Goal: Task Accomplishment & Management: Use online tool/utility

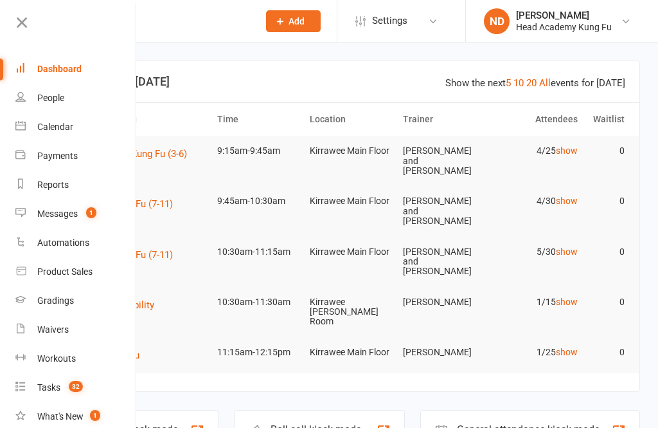
click at [44, 123] on div "Calendar" at bounding box center [55, 127] width 36 height 10
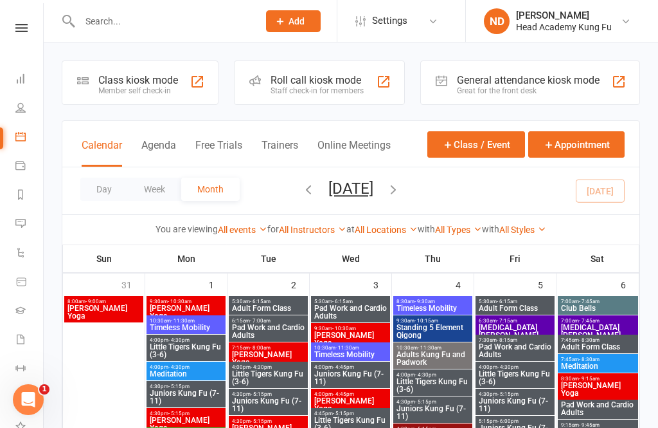
click at [133, 78] on div "Class kiosk mode" at bounding box center [138, 80] width 80 height 12
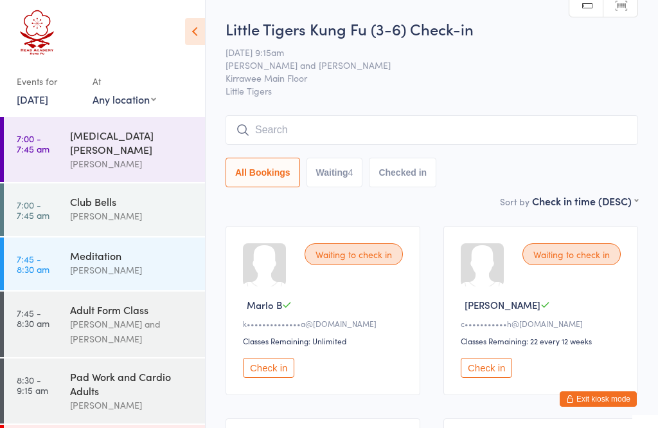
click at [260, 361] on div "Waiting to check in Marlo B k••••••••••••••a@gmail.com Classes Remaining: Unlim…" at bounding box center [323, 310] width 195 height 169
click at [257, 368] on button "Check in" at bounding box center [268, 367] width 51 height 20
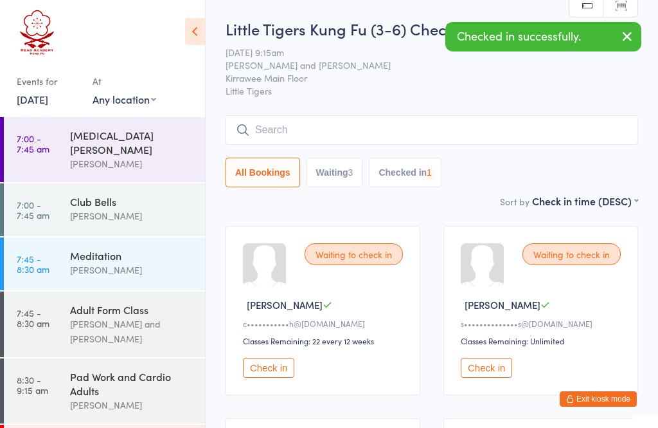
click at [260, 372] on button "Check in" at bounding box center [268, 367] width 51 height 20
click at [263, 365] on button "Check in" at bounding box center [268, 367] width 51 height 20
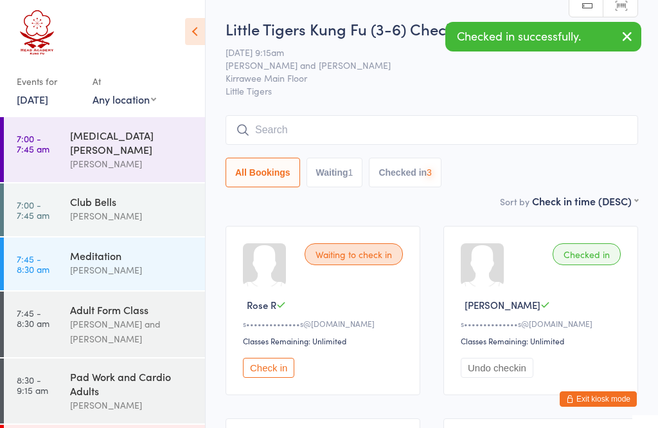
click at [263, 359] on div "Waiting to check in Rose R s••••••••••••••s@gmail.com Classes Remaining: Unlimi…" at bounding box center [323, 310] width 195 height 169
click at [262, 366] on button "Check in" at bounding box center [268, 367] width 51 height 20
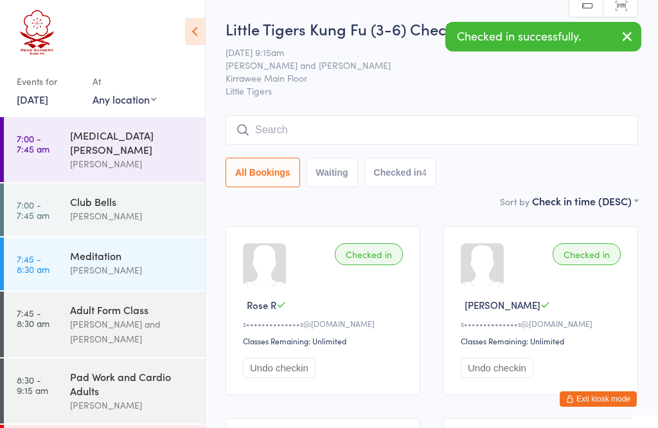
click at [488, 120] on input "search" at bounding box center [432, 130] width 413 height 30
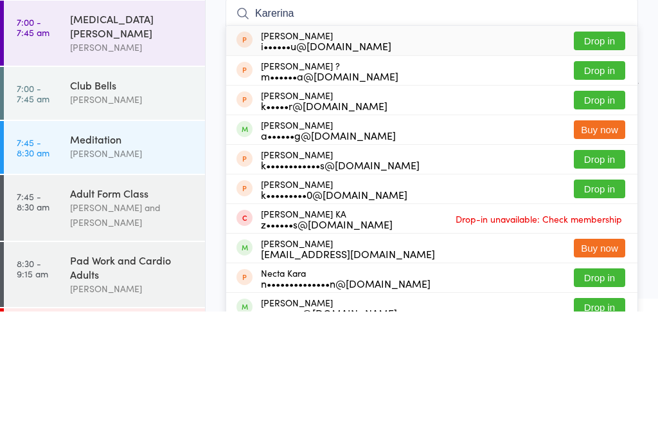
type input "Karerina"
click at [276, 147] on div "Katerina Ursu i••••••u@yahoo.com" at bounding box center [326, 157] width 131 height 21
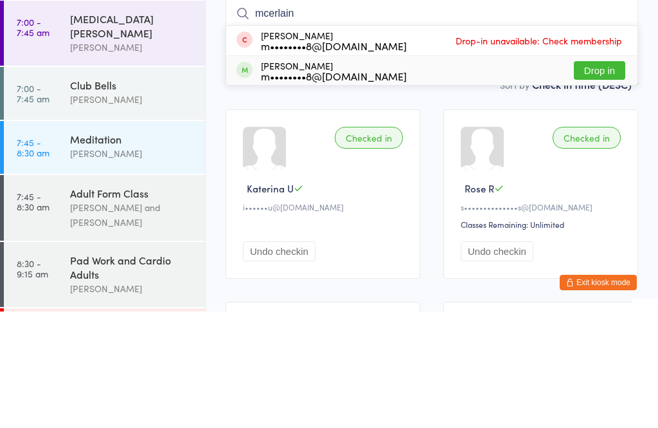
type input "mcerlain"
click at [270, 187] on div "m••••••••8@gmail.com" at bounding box center [334, 192] width 146 height 10
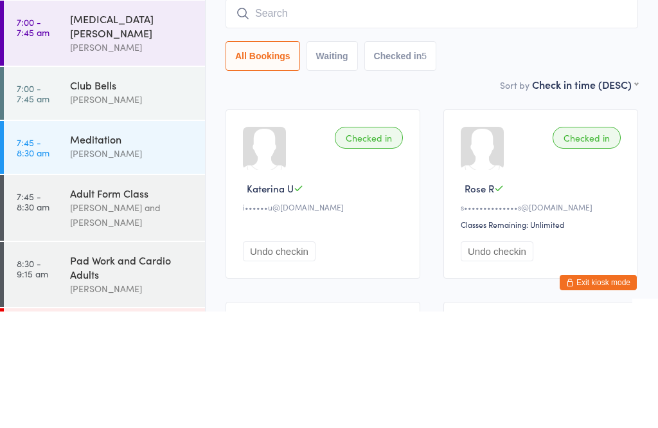
scroll to position [116, 0]
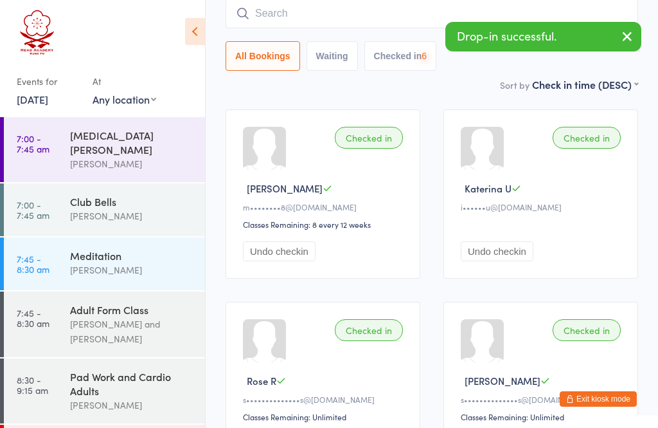
click at [271, 13] on input "search" at bounding box center [432, 14] width 413 height 30
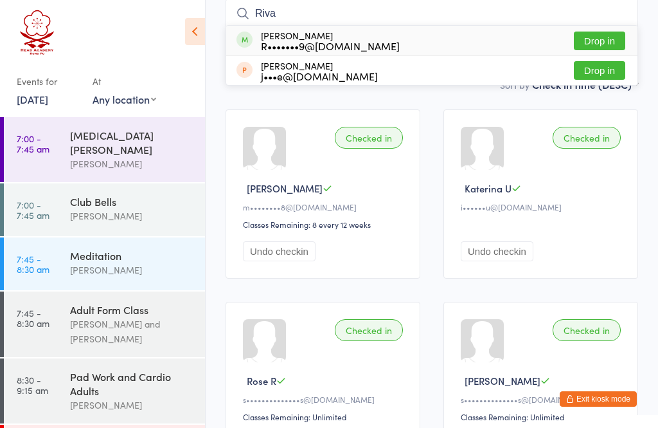
type input "Riva"
click at [280, 45] on div "R•••••••9@gmail.com" at bounding box center [330, 46] width 139 height 10
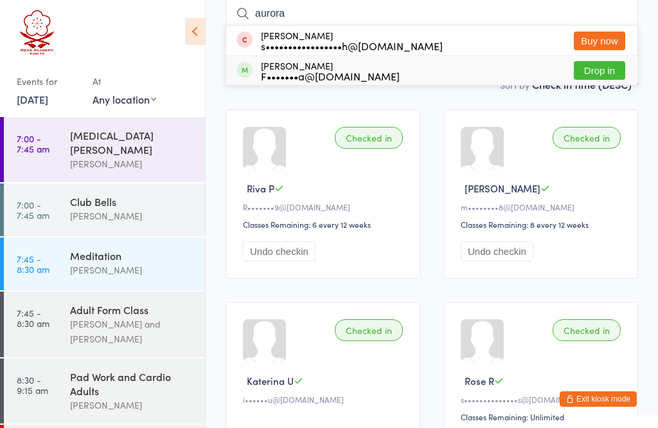
type input "aurora"
click at [270, 66] on div "Aurora Middleton F•••••••a@hotmail.com" at bounding box center [330, 70] width 139 height 21
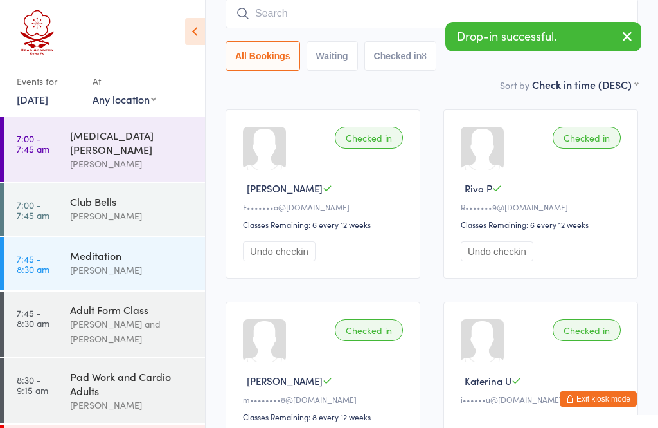
click at [269, 20] on input "search" at bounding box center [432, 14] width 413 height 30
type input "A"
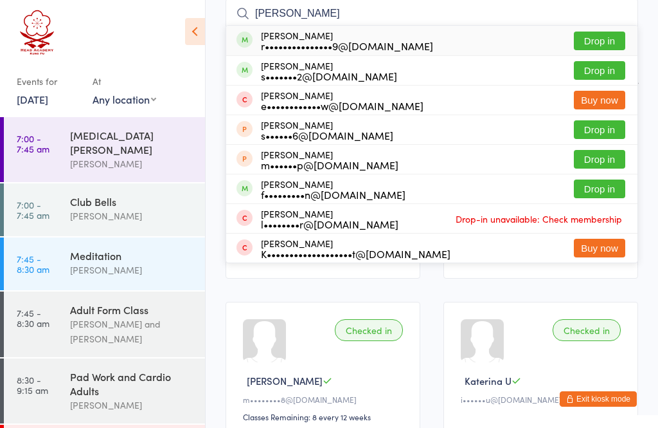
type input "Frederick"
click at [271, 35] on div "Frederick Bell-Humphrey r•••••••••••••••9@googlemail.com" at bounding box center [347, 40] width 172 height 21
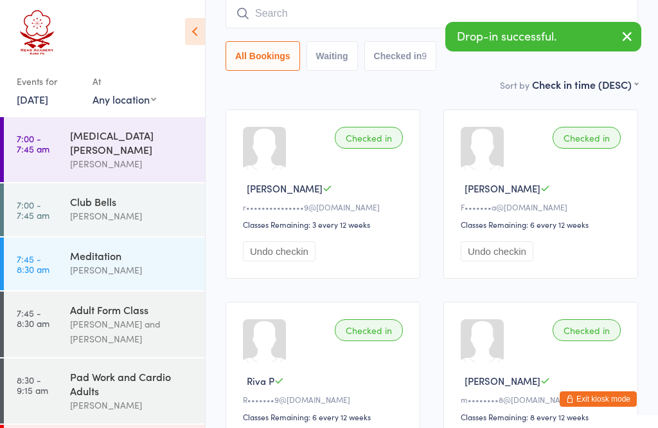
click at [399, 19] on input "search" at bounding box center [432, 14] width 413 height 30
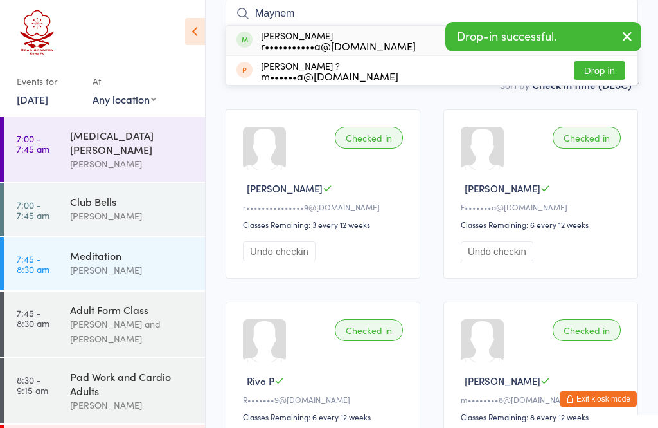
type input "Maynem"
click at [278, 43] on div "r•••••••••••a@outlook.com" at bounding box center [338, 46] width 155 height 10
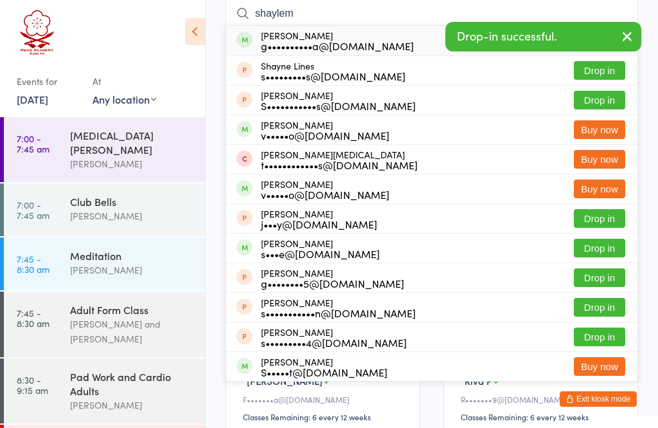
type input "shaylem"
click at [281, 41] on div "g••••••••••a@outlook.com" at bounding box center [337, 46] width 153 height 10
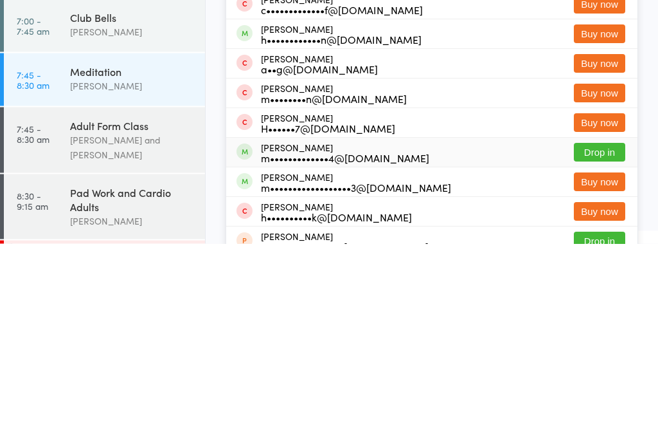
type input "harrison"
click at [271, 337] on div "m•••••••••••••4@optusnet.com.au" at bounding box center [345, 342] width 168 height 10
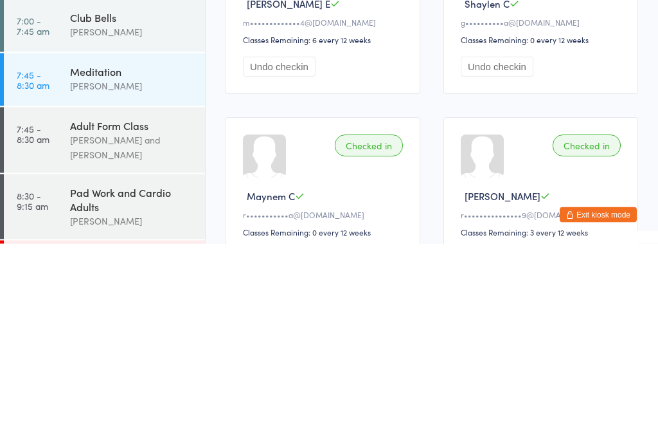
scroll to position [28, 0]
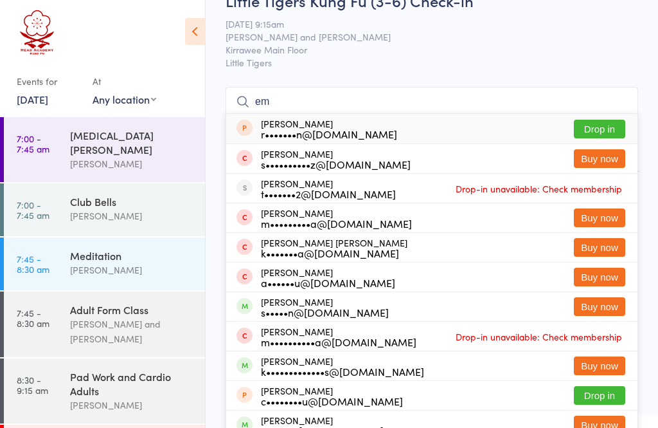
type input "e"
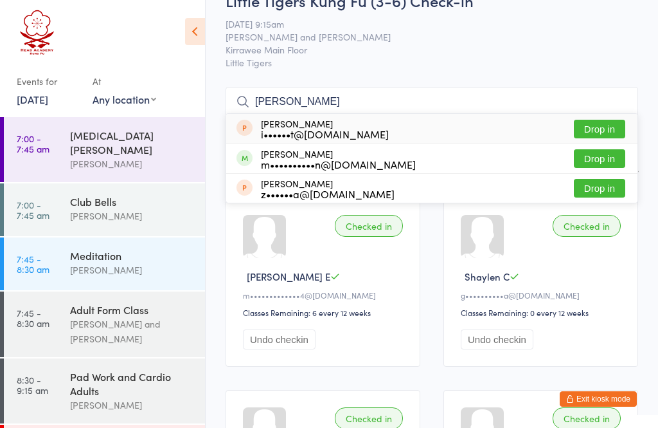
type input "Ian v"
click at [274, 155] on div "IAN VELASQUEZ GARZON m••••••••••n@gmail.com" at bounding box center [338, 159] width 155 height 21
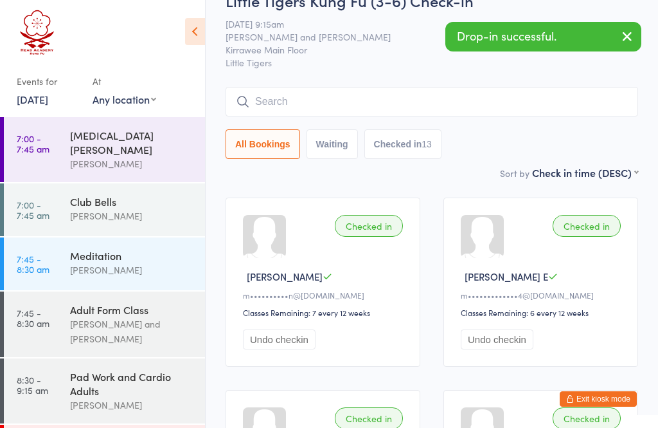
click at [282, 97] on input "search" at bounding box center [432, 102] width 413 height 30
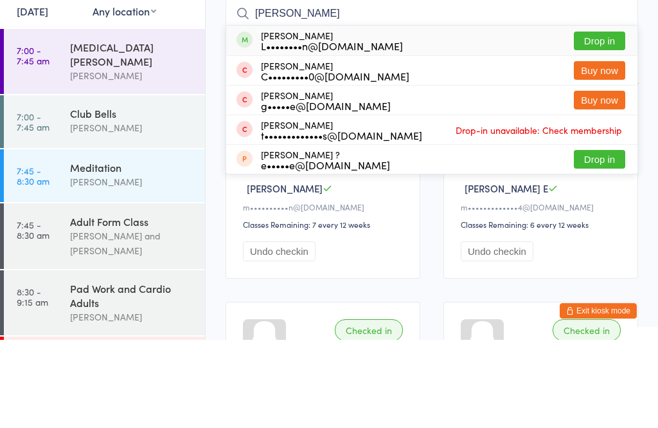
type input "Elsie"
click at [267, 118] on div "Elsie Cambridge L••••••••n@gmail.com" at bounding box center [332, 128] width 142 height 21
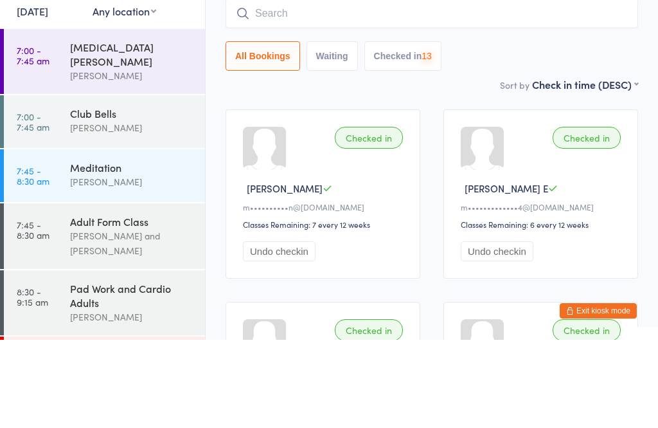
scroll to position [116, 0]
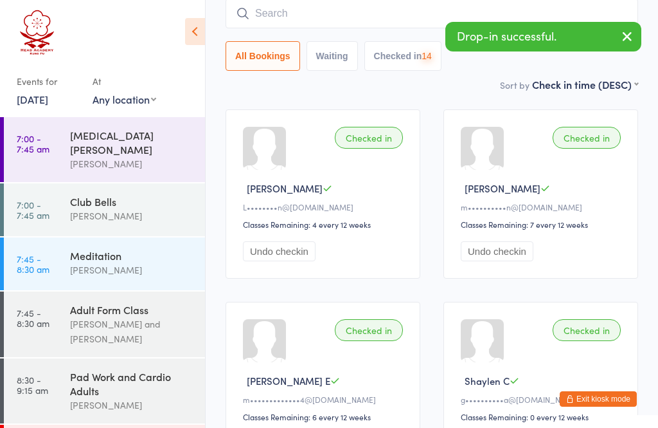
click at [616, 406] on button "Exit kiosk mode" at bounding box center [598, 398] width 77 height 15
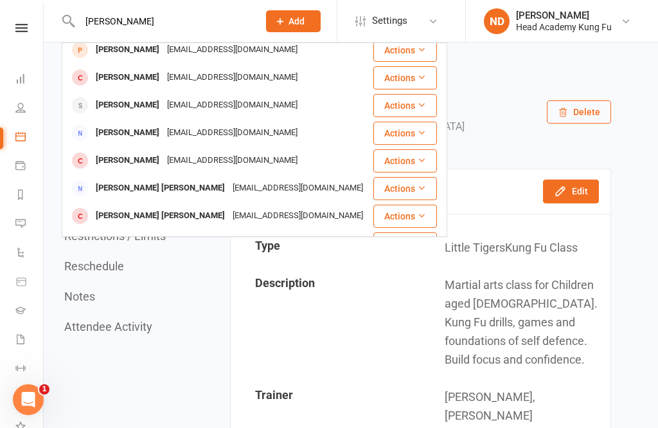
scroll to position [35, 0]
type input "Emilia d"
click at [96, 96] on div "[PERSON_NAME]" at bounding box center [127, 105] width 71 height 19
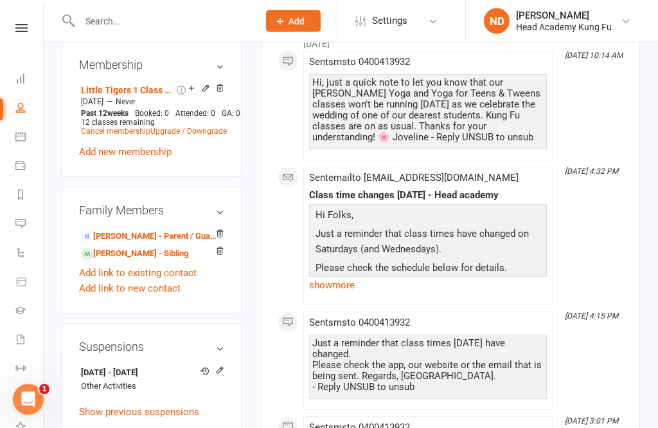
scroll to position [813, 0]
click at [217, 365] on icon at bounding box center [219, 369] width 9 height 9
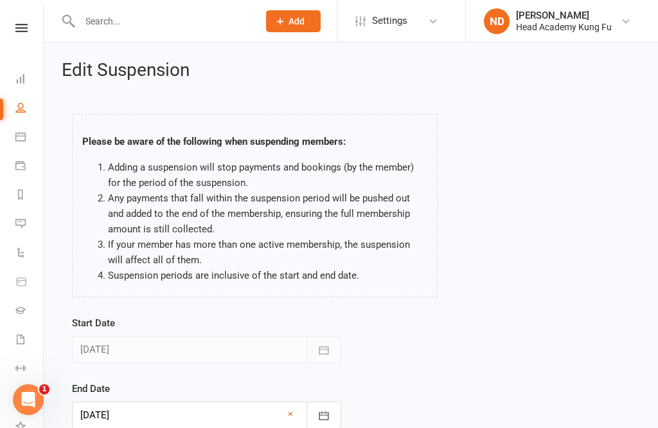
click at [98, 410] on div at bounding box center [206, 414] width 269 height 27
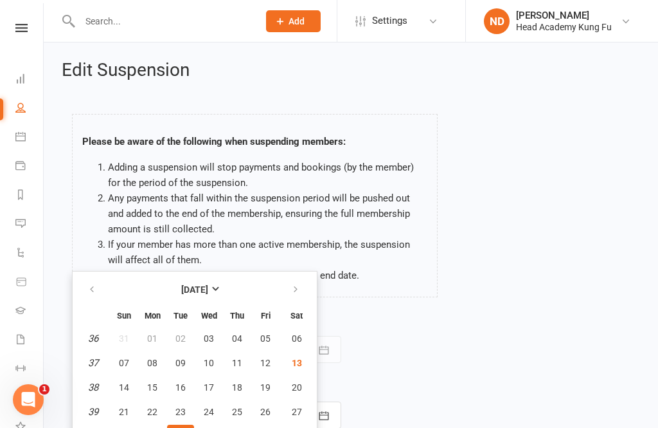
scroll to position [4, 0]
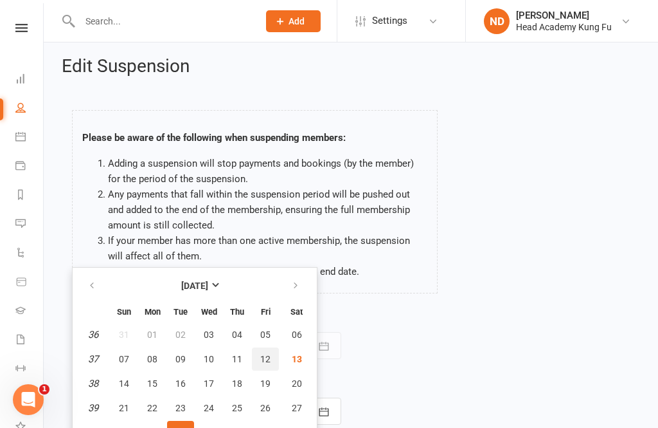
click at [270, 355] on button "12" at bounding box center [265, 358] width 27 height 23
type input "12 Sep 2025"
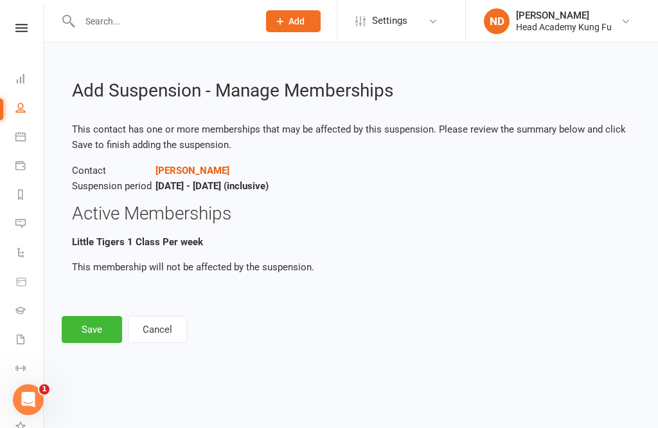
scroll to position [0, 0]
click at [86, 328] on button "Save" at bounding box center [92, 329] width 60 height 27
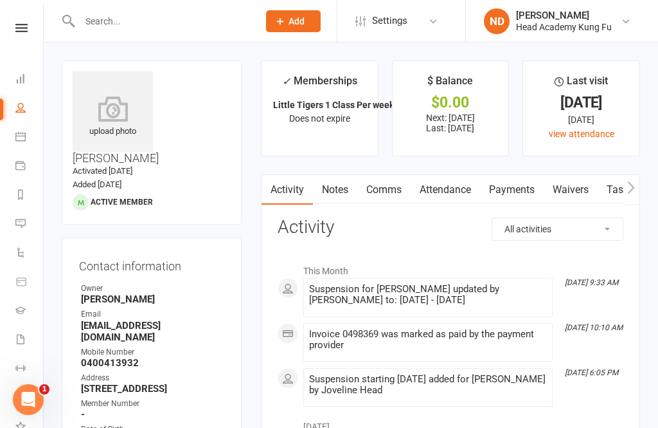
click at [23, 28] on icon at bounding box center [21, 28] width 12 height 8
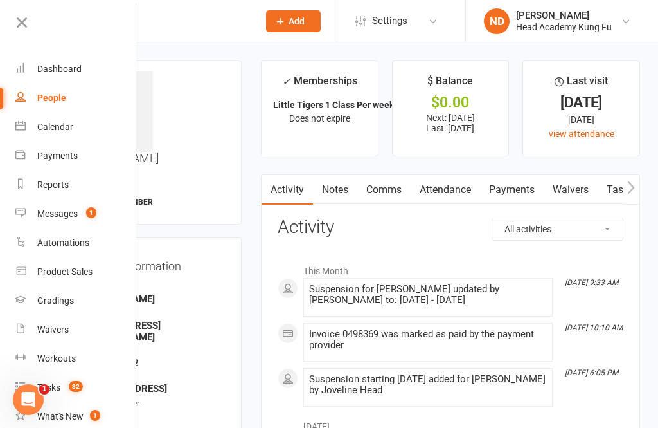
click at [17, 18] on icon at bounding box center [22, 23] width 18 height 18
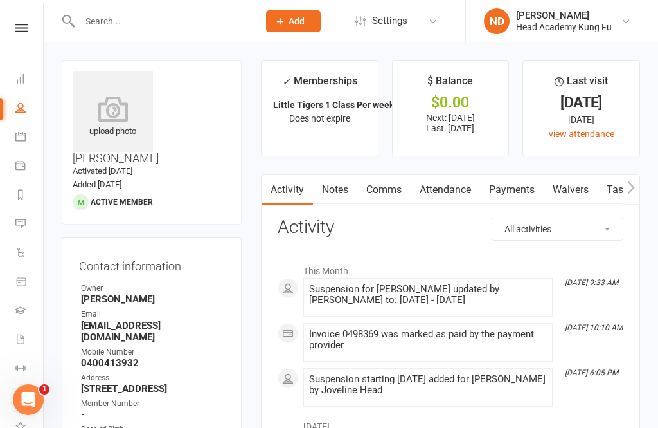
click at [24, 21] on nav "Clubworx Dashboard People Calendar Payments Reports Messages 1 Automations Prod…" at bounding box center [22, 217] width 44 height 428
click at [21, 21] on nav "Clubworx Dashboard People Calendar Payments Reports Messages 1 Automations Prod…" at bounding box center [22, 217] width 44 height 428
click at [35, 25] on link at bounding box center [22, 28] width 46 height 8
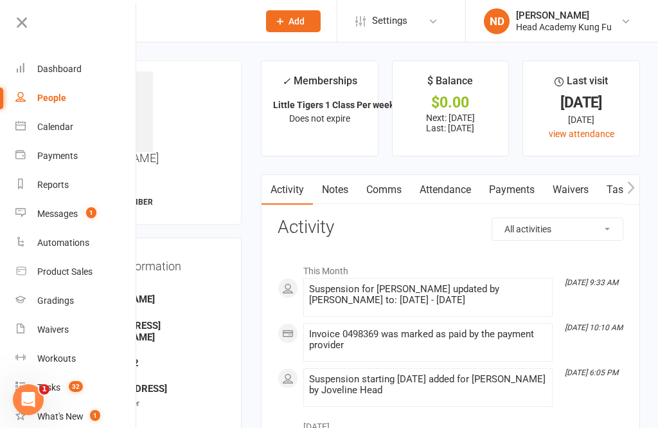
click at [49, 124] on div "Calendar" at bounding box center [55, 127] width 36 height 10
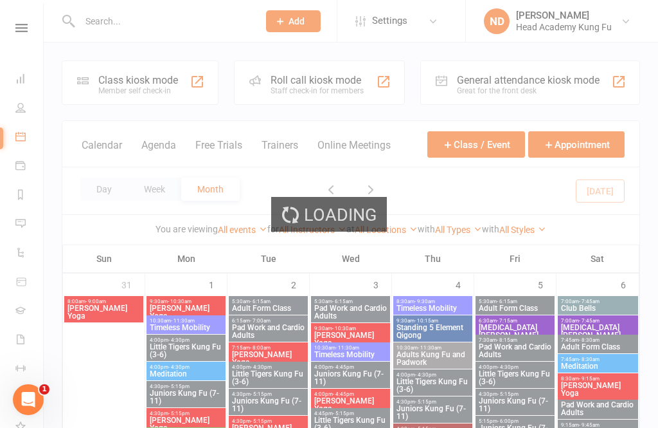
click at [96, 89] on div "Class kiosk mode Member self check-in" at bounding box center [140, 82] width 157 height 44
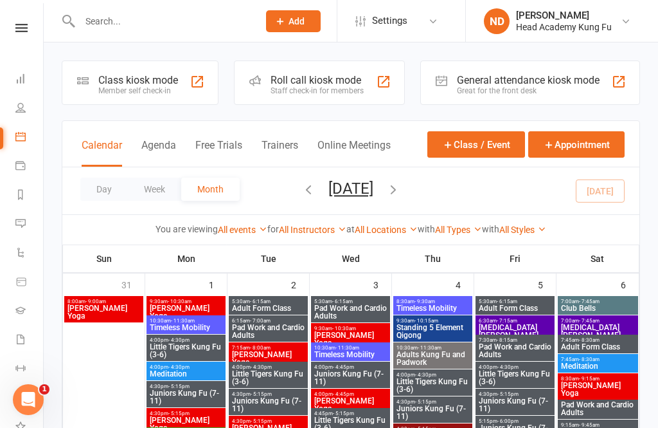
click at [97, 89] on div "Class kiosk mode Member self check-in" at bounding box center [140, 82] width 157 height 44
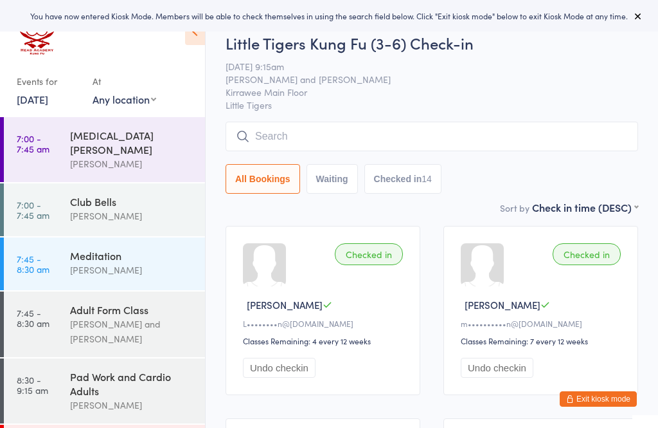
click at [282, 135] on input "search" at bounding box center [432, 137] width 413 height 30
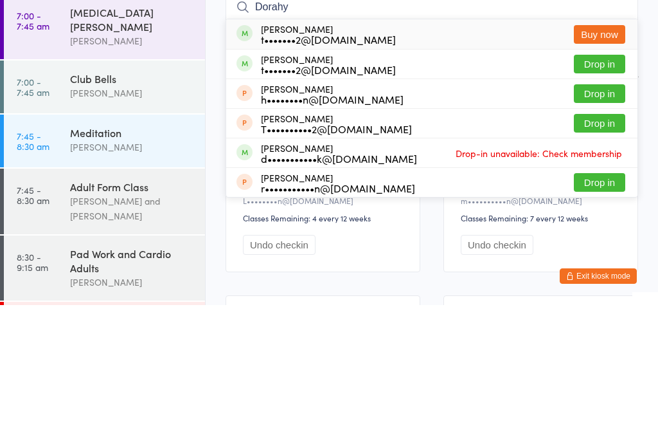
type input "Dorahy"
click at [268, 187] on div "t•••••••2@yahoo.com" at bounding box center [328, 192] width 135 height 10
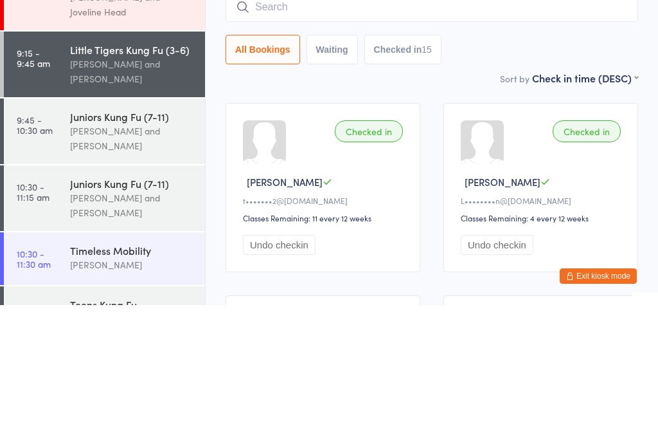
scroll to position [338, 0]
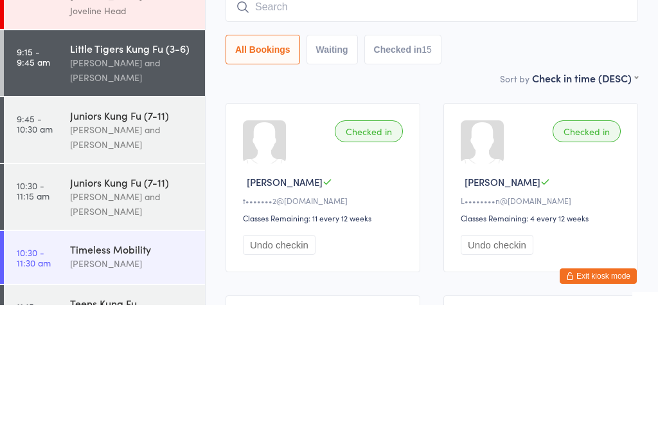
click at [77, 245] on div "[PERSON_NAME] and [PERSON_NAME]" at bounding box center [132, 260] width 124 height 30
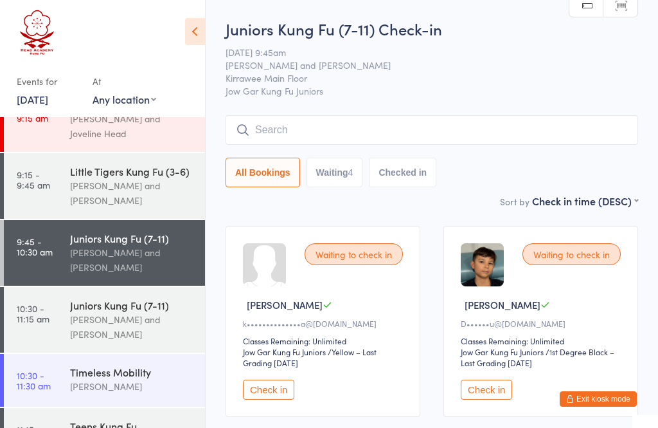
click at [260, 379] on div "Waiting to check in Sacha B k••••••••••••••a@gmail.com Classes Remaining: Unlim…" at bounding box center [323, 321] width 195 height 191
click at [500, 390] on button "Check in" at bounding box center [486, 389] width 51 height 20
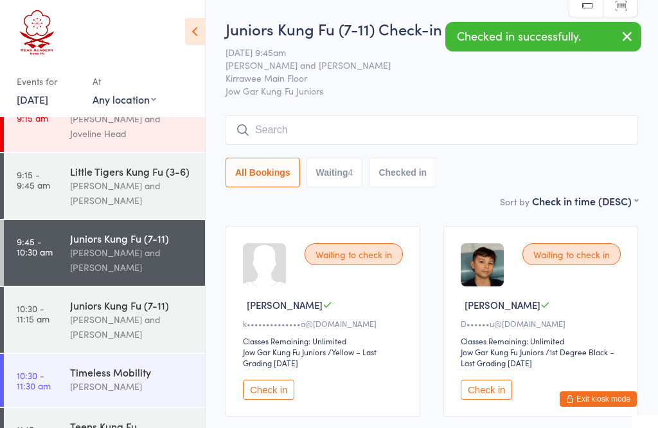
click at [260, 392] on button "Check in" at bounding box center [268, 389] width 51 height 20
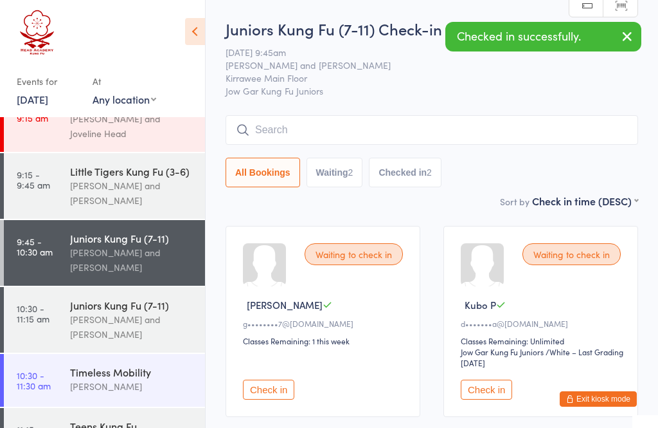
click at [283, 123] on input "search" at bounding box center [432, 130] width 413 height 30
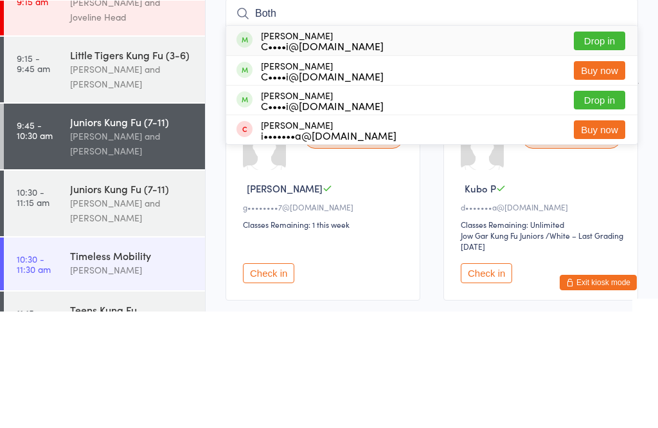
type input "Both"
click at [274, 147] on div "Amelia Both C••••i@hotmail.com" at bounding box center [322, 157] width 123 height 21
type input "both"
click at [268, 206] on div "Marcelo Both C••••i@hotmail.com" at bounding box center [322, 216] width 123 height 21
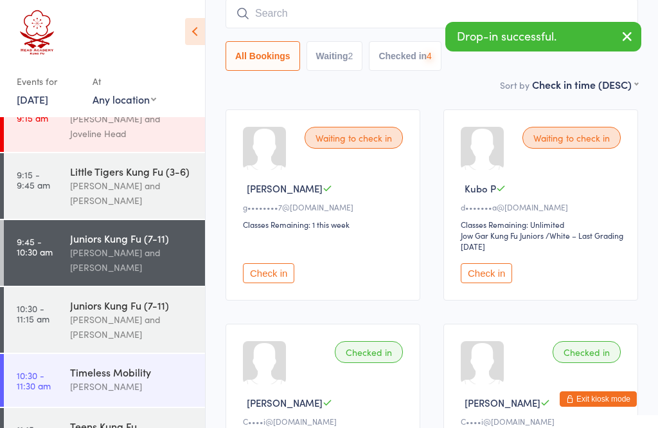
click at [389, 17] on input "search" at bounding box center [432, 14] width 413 height 30
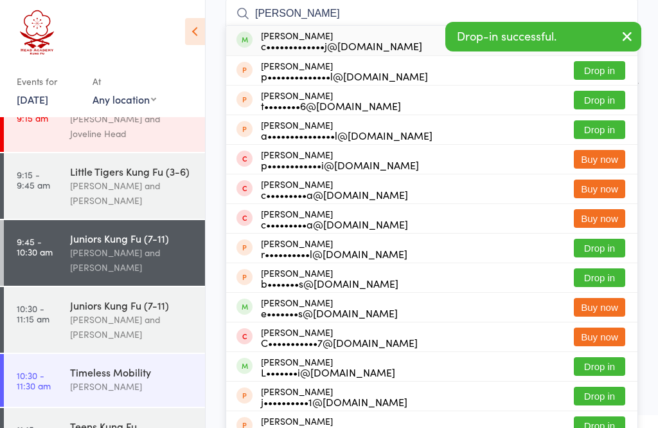
type input "Campbell"
click at [270, 39] on div "Kai Campbell c•••••••••••••j@gmail.com" at bounding box center [341, 40] width 161 height 21
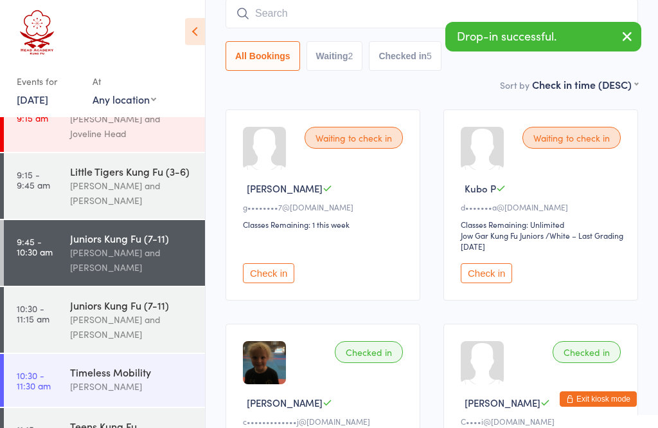
click at [278, 12] on input "search" at bounding box center [432, 14] width 413 height 30
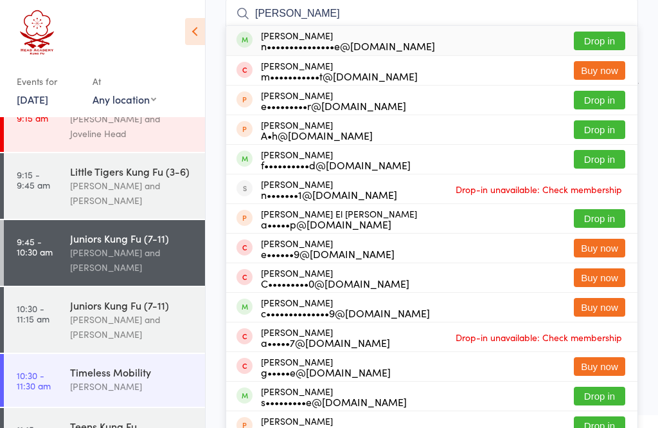
type input "Ella g"
click at [270, 39] on div "Ella Gallagher n•••••••••••••••e@gmail.com" at bounding box center [348, 40] width 174 height 21
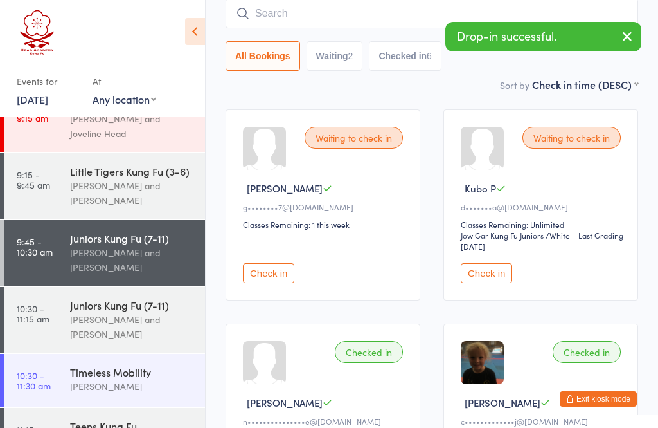
click at [276, 11] on input "search" at bounding box center [432, 14] width 413 height 30
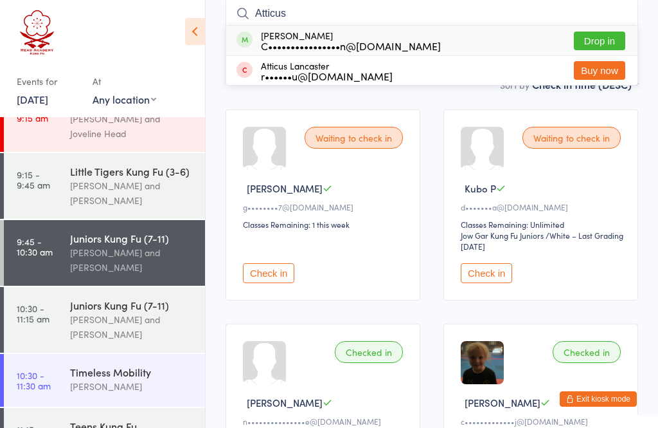
type input "Atticus"
click at [289, 41] on div "C••••••••••••••••n@gmail.com" at bounding box center [351, 46] width 180 height 10
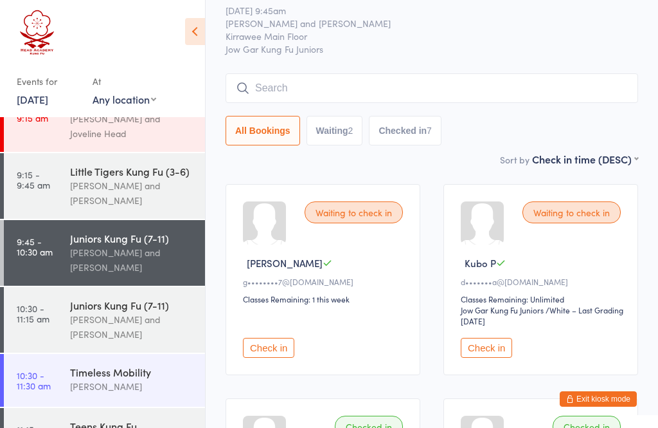
scroll to position [0, 0]
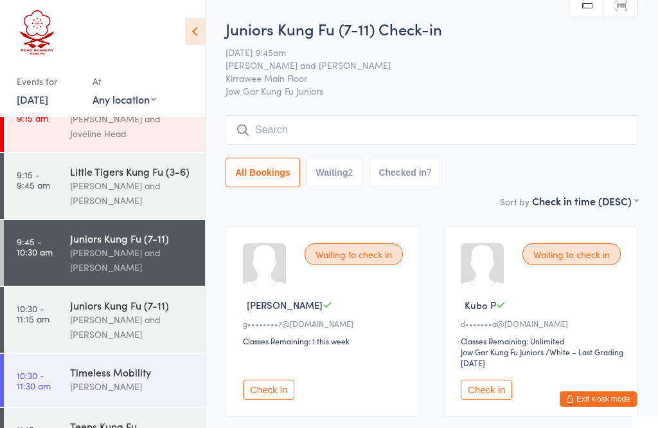
click at [606, 396] on button "Exit kiosk mode" at bounding box center [598, 398] width 77 height 15
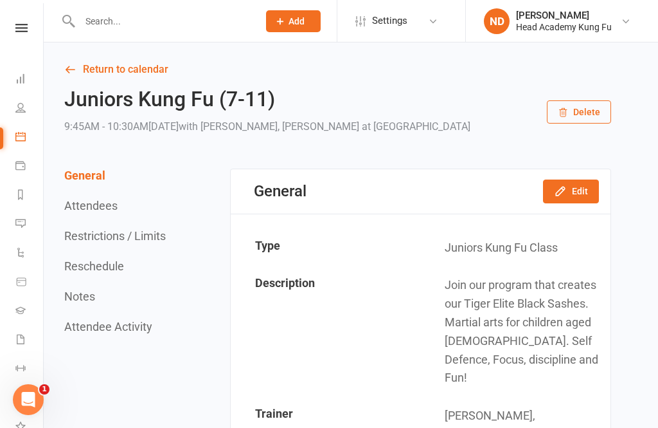
click at [100, 22] on input "text" at bounding box center [163, 21] width 174 height 18
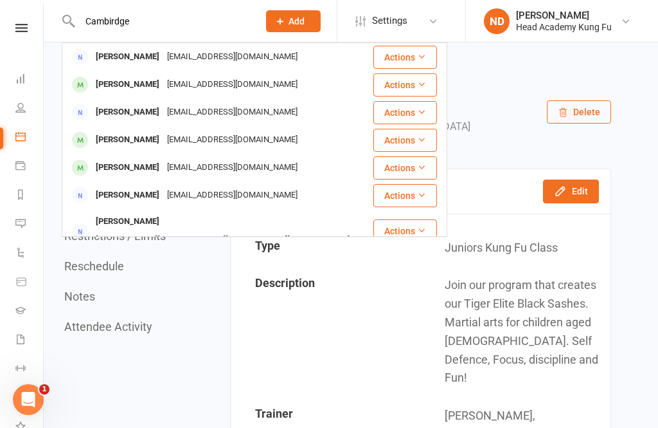
type input "Cambirdge"
click at [102, 79] on div "[PERSON_NAME]" at bounding box center [127, 84] width 71 height 19
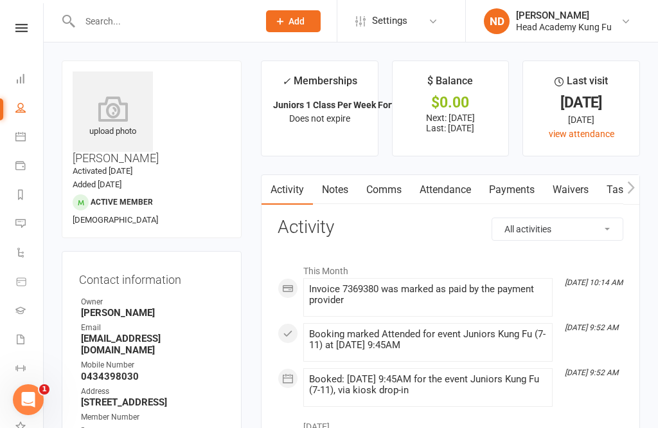
click at [103, 21] on input "text" at bounding box center [163, 21] width 174 height 18
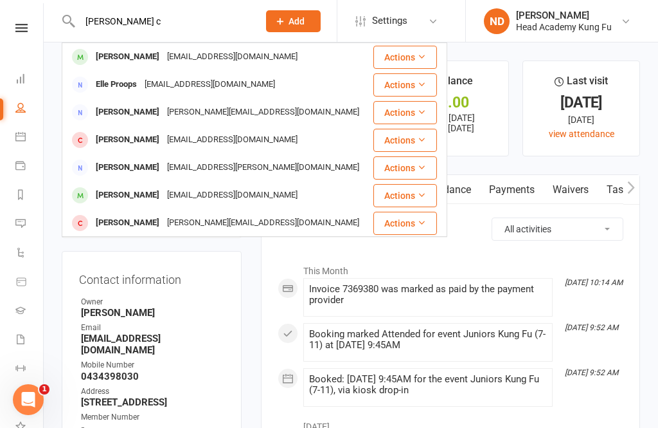
type input "[PERSON_NAME] c"
click at [101, 51] on div "[PERSON_NAME]" at bounding box center [127, 57] width 71 height 19
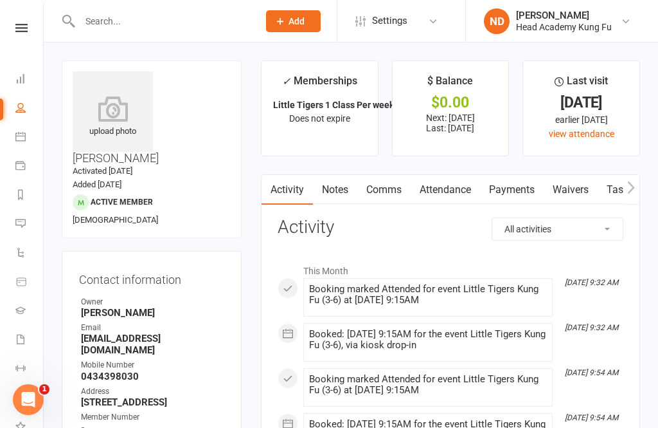
click at [21, 21] on nav "Clubworx Dashboard People Calendar Payments Reports Messages 1 Automations Prod…" at bounding box center [22, 217] width 44 height 428
click at [29, 28] on link at bounding box center [22, 28] width 46 height 8
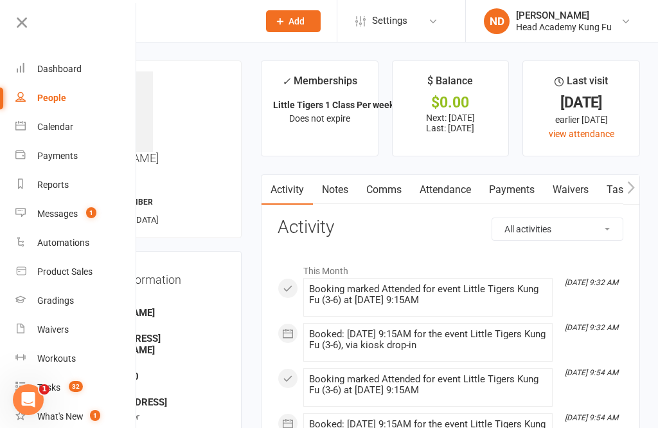
click at [50, 134] on link "Calendar" at bounding box center [76, 127] width 122 height 29
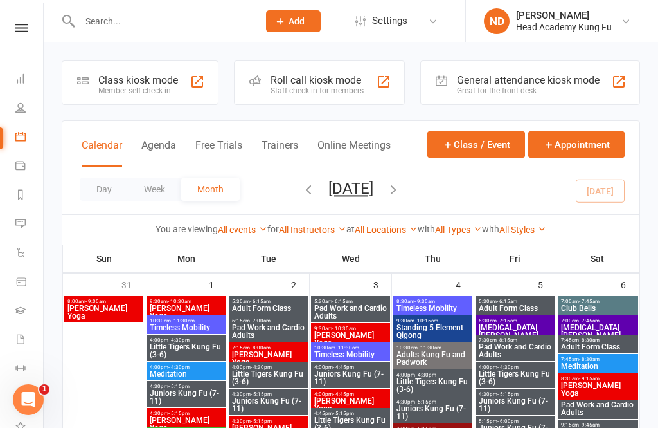
click at [132, 95] on div "Member self check-in" at bounding box center [138, 90] width 80 height 9
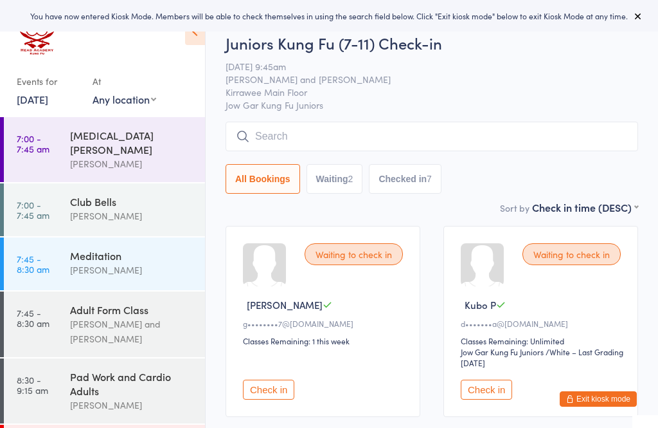
click at [518, 130] on input "search" at bounding box center [432, 137] width 413 height 30
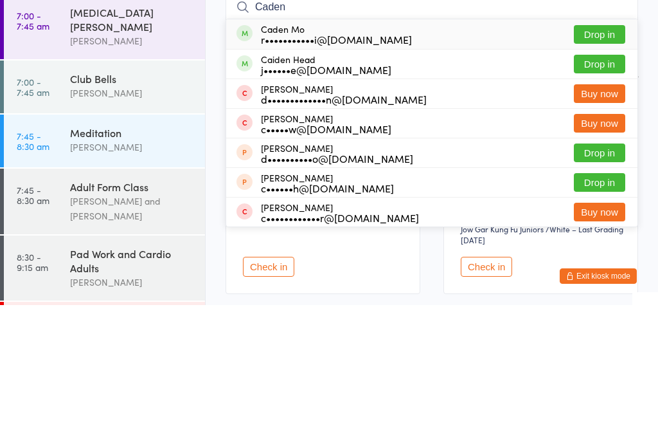
type input "Caden"
click at [269, 157] on div "r•••••••••••i@[DOMAIN_NAME]" at bounding box center [336, 162] width 151 height 10
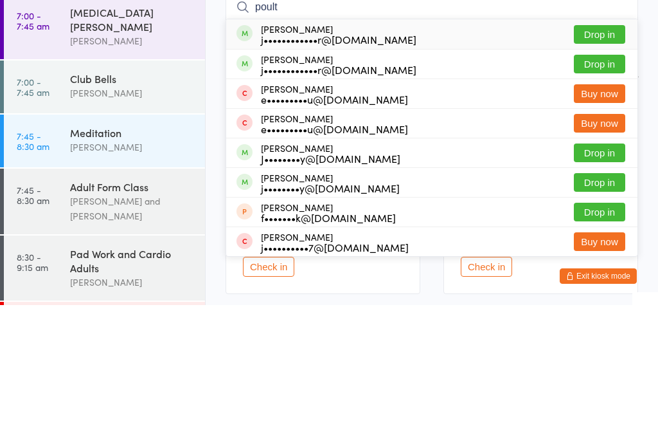
type input "poult"
click at [273, 157] on div "j••••••••••••r@[DOMAIN_NAME]" at bounding box center [339, 162] width 156 height 10
type input "poult"
click at [263, 177] on div "[PERSON_NAME] j••••••••••••r@[DOMAIN_NAME]" at bounding box center [339, 187] width 156 height 21
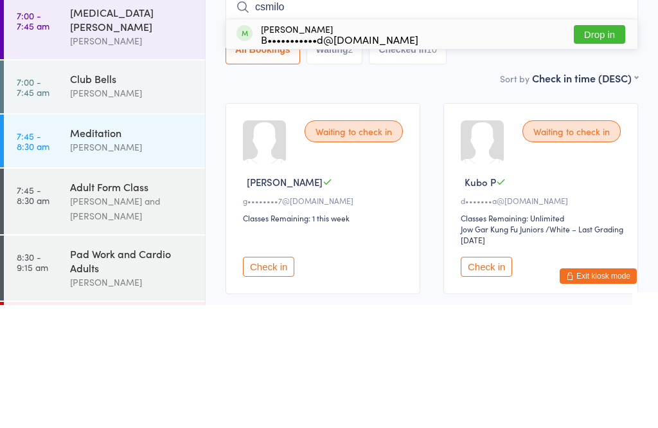
type input "csmilo"
click at [258, 147] on div "[PERSON_NAME] B•••••••••••d@[DOMAIN_NAME]" at bounding box center [328, 157] width 182 height 21
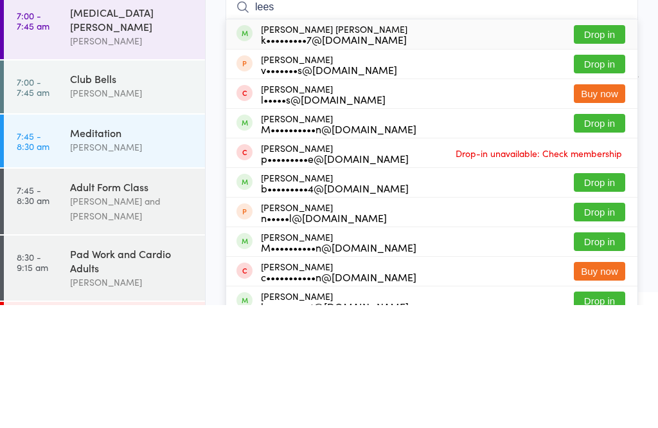
type input "lees"
click at [276, 157] on div "k•••••••••7@[DOMAIN_NAME]" at bounding box center [334, 162] width 147 height 10
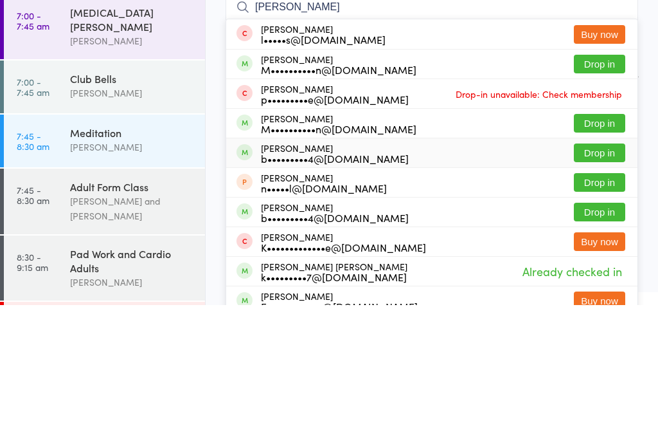
type input "[PERSON_NAME]"
click at [260, 261] on div "[PERSON_NAME] b•••••••••4@[DOMAIN_NAME] Drop in" at bounding box center [431, 275] width 411 height 29
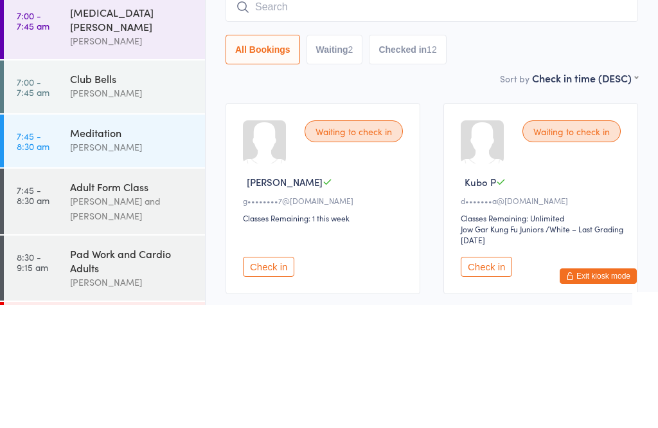
scroll to position [123, 0]
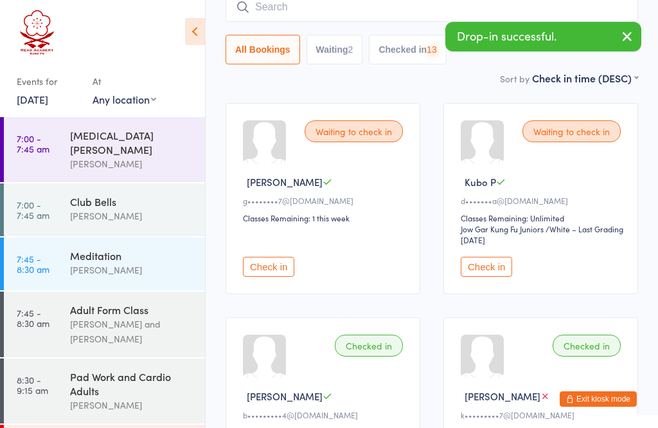
click at [275, 9] on input "search" at bounding box center [432, 7] width 413 height 30
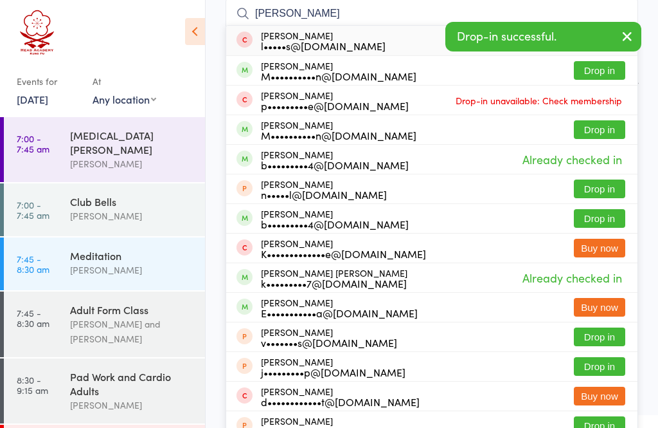
scroll to position [116, 0]
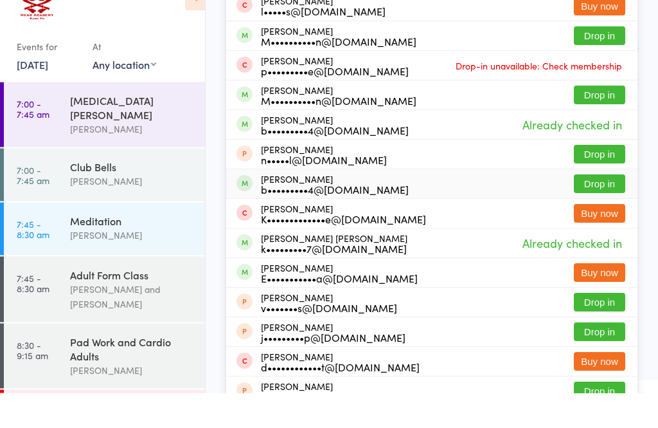
type input "[PERSON_NAME]"
click at [269, 219] on div "b•••••••••4@[DOMAIN_NAME]" at bounding box center [335, 224] width 148 height 10
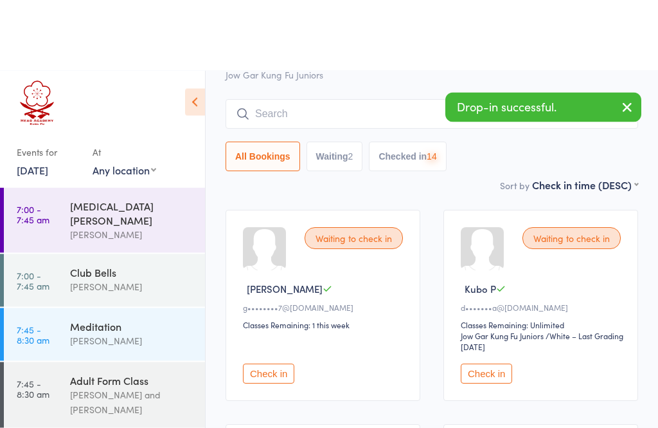
scroll to position [0, 0]
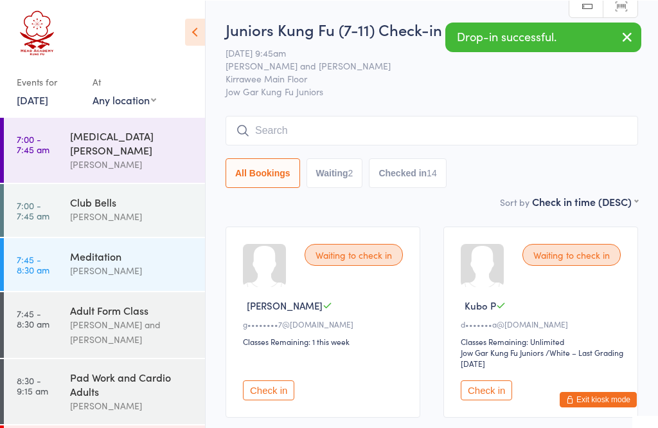
click at [267, 129] on input "search" at bounding box center [432, 130] width 413 height 30
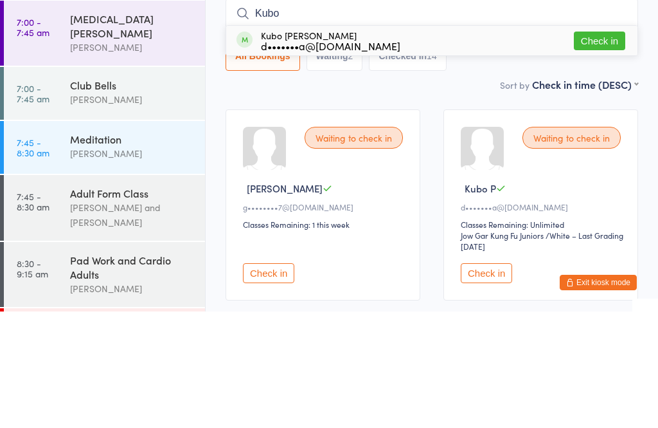
type input "Kubo"
click at [276, 147] on div "Kubo [PERSON_NAME] d•••••••a@[DOMAIN_NAME]" at bounding box center [331, 157] width 140 height 21
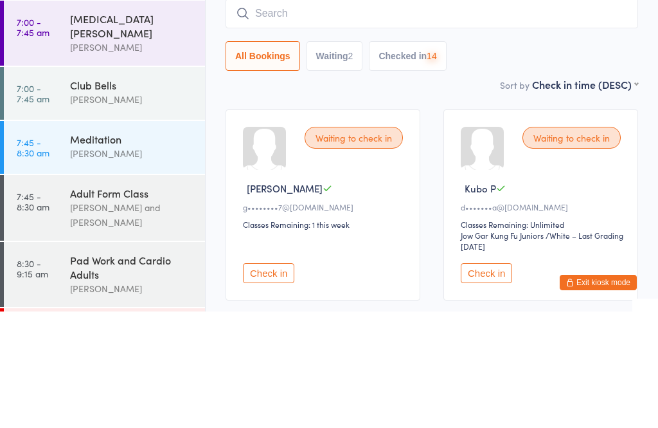
click at [268, 115] on input "search" at bounding box center [432, 130] width 413 height 30
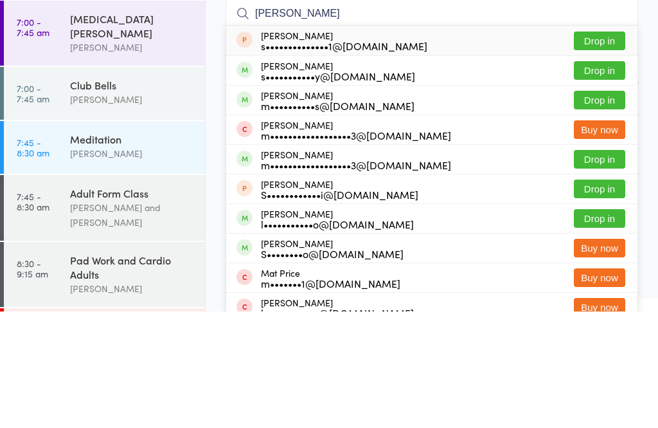
type input "[PERSON_NAME]"
click at [274, 177] on div "[PERSON_NAME] s•••••••••••y@[DOMAIN_NAME]" at bounding box center [338, 187] width 154 height 21
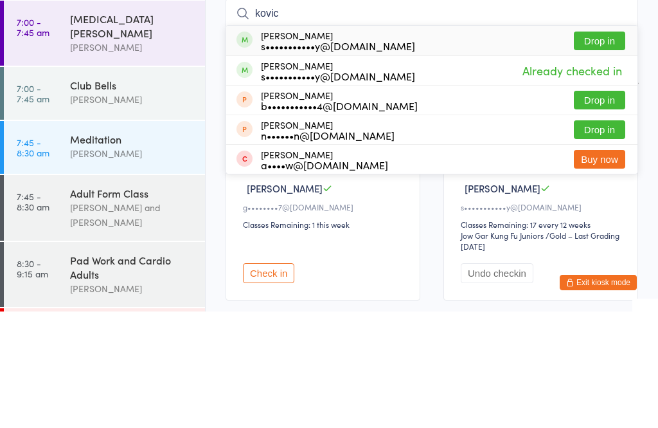
type input "kovic"
click at [264, 147] on div "[PERSON_NAME] s•••••••••••y@[DOMAIN_NAME]" at bounding box center [338, 157] width 154 height 21
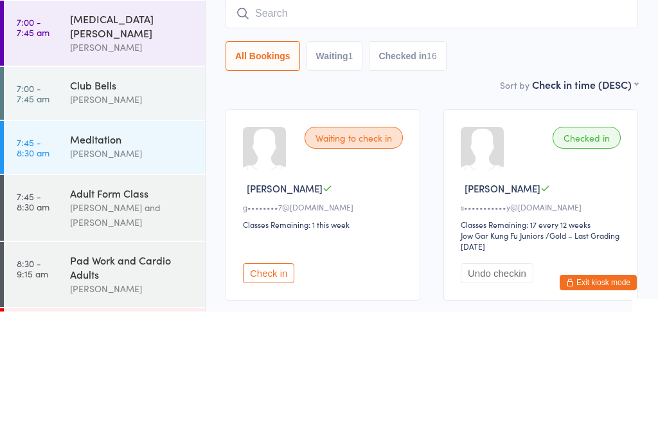
scroll to position [116, 0]
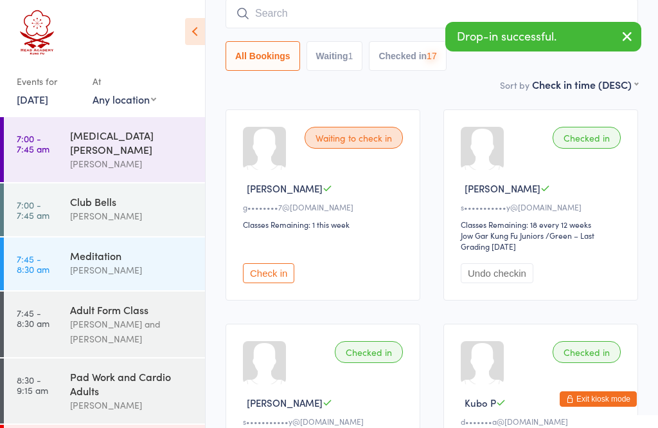
click at [263, 24] on input "search" at bounding box center [432, 14] width 413 height 30
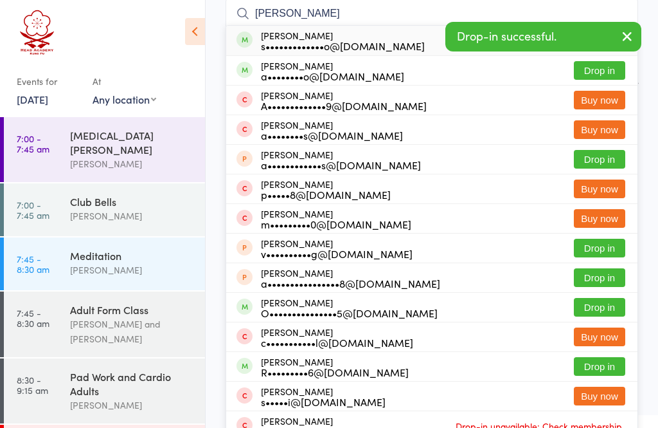
type input "[PERSON_NAME]"
click at [266, 41] on div "s•••••••••••••o@[DOMAIN_NAME]" at bounding box center [343, 46] width 164 height 10
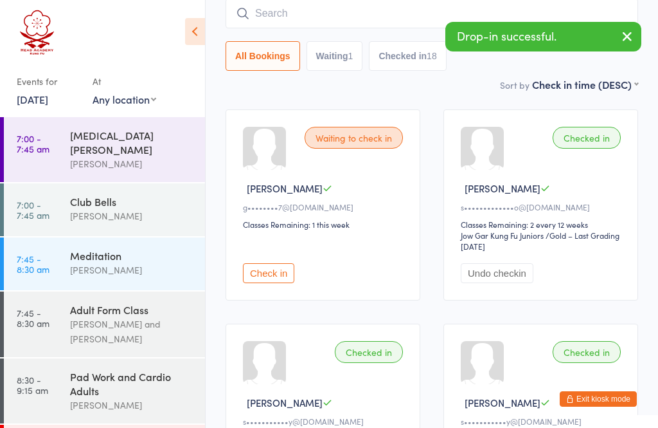
click at [263, 24] on input "search" at bounding box center [432, 14] width 413 height 30
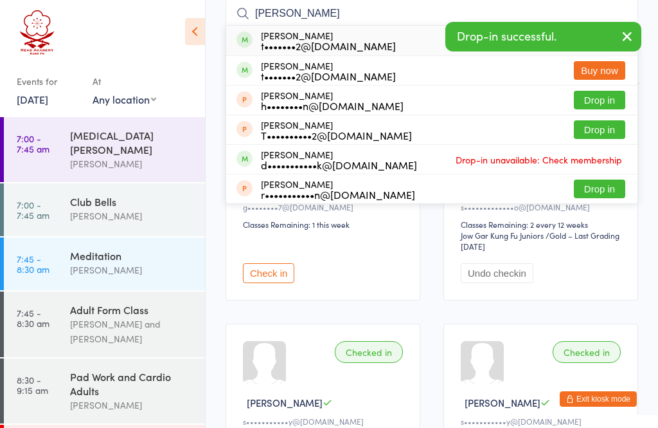
click at [267, 24] on input "[PERSON_NAME]" at bounding box center [432, 14] width 413 height 30
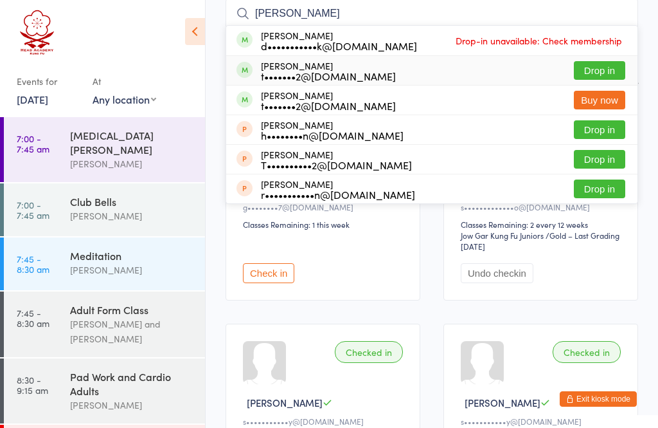
type input "[PERSON_NAME]"
click at [260, 70] on div "[PERSON_NAME] t•••••••2@[DOMAIN_NAME]" at bounding box center [316, 70] width 159 height 21
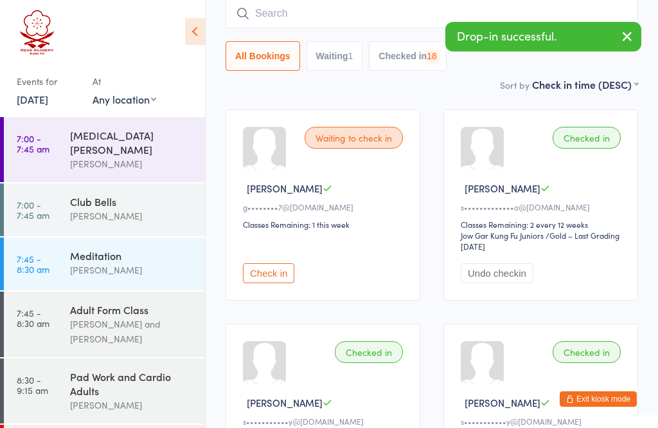
click at [276, 20] on input "search" at bounding box center [432, 14] width 413 height 30
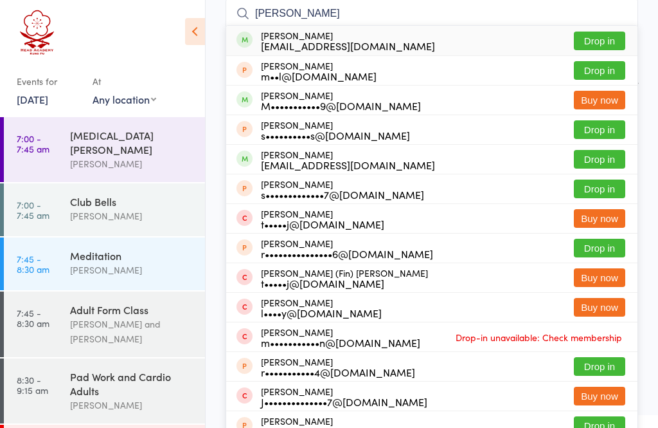
type input "[PERSON_NAME]"
click at [272, 41] on div "[EMAIL_ADDRESS][DOMAIN_NAME]" at bounding box center [348, 46] width 174 height 10
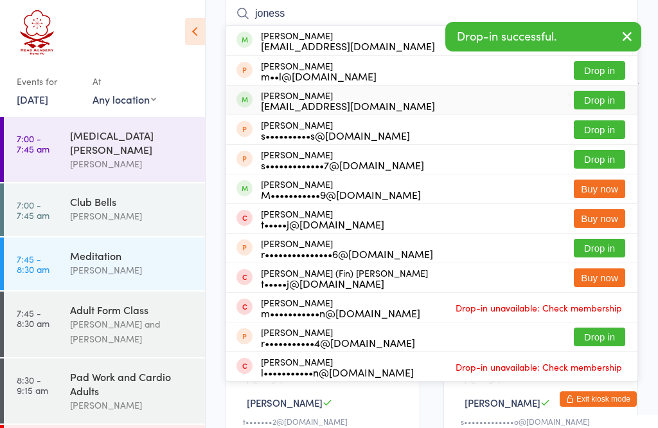
type input "joness"
click at [256, 104] on div "Poppy Jones [EMAIL_ADDRESS][DOMAIN_NAME]" at bounding box center [336, 100] width 199 height 21
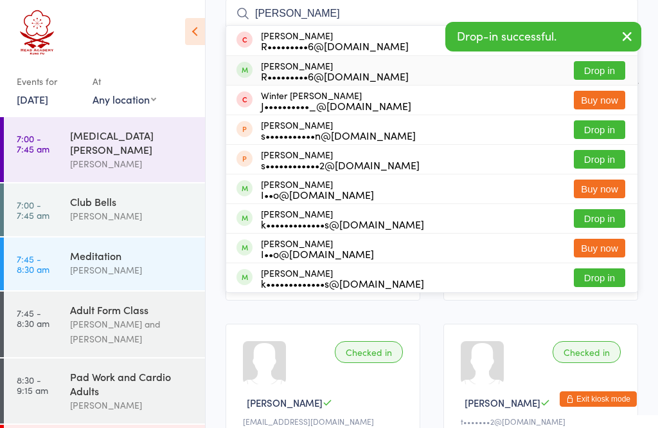
type input "[PERSON_NAME]"
click at [259, 75] on div "[PERSON_NAME] R•••••••••6@[DOMAIN_NAME]" at bounding box center [323, 70] width 172 height 21
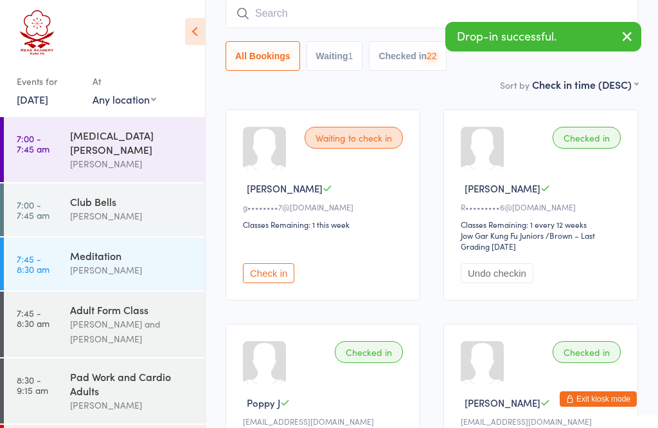
click at [275, 18] on input "search" at bounding box center [432, 14] width 413 height 30
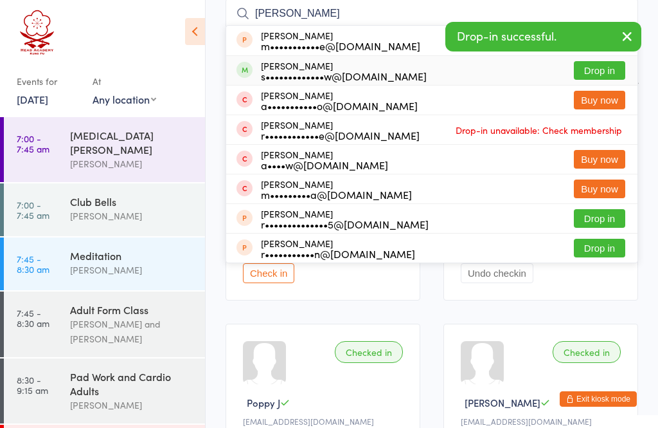
type input "[PERSON_NAME]"
click at [267, 73] on div "s•••••••••••••w@[DOMAIN_NAME]" at bounding box center [344, 76] width 166 height 10
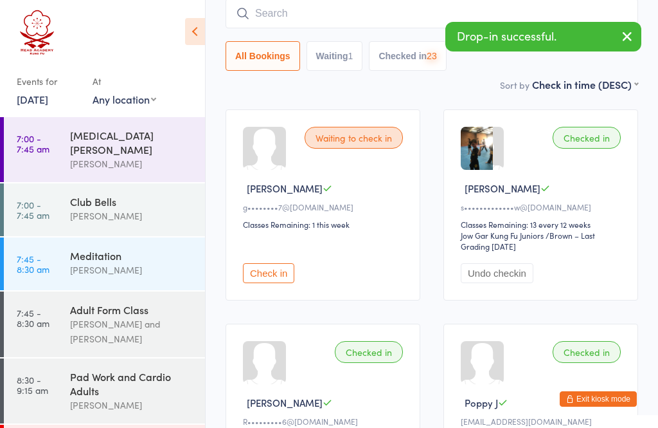
click at [387, 14] on input "search" at bounding box center [432, 14] width 413 height 30
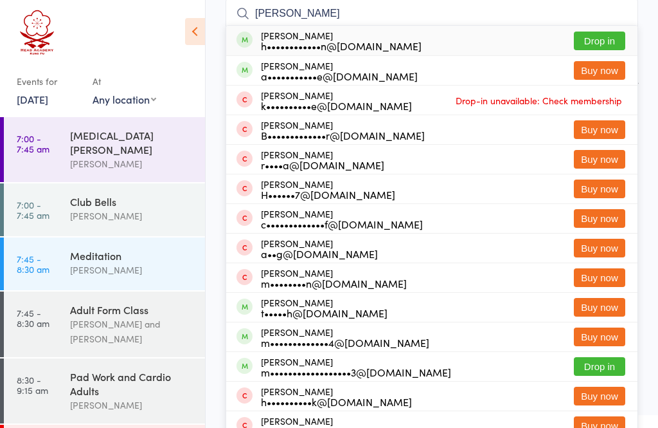
type input "[PERSON_NAME]"
click at [275, 32] on div "[PERSON_NAME] h••••••••••••n@[DOMAIN_NAME]" at bounding box center [341, 40] width 161 height 21
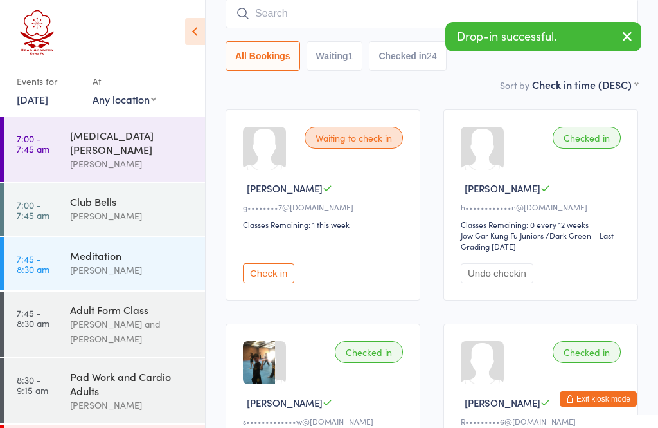
click at [268, 16] on input "search" at bounding box center [432, 14] width 413 height 30
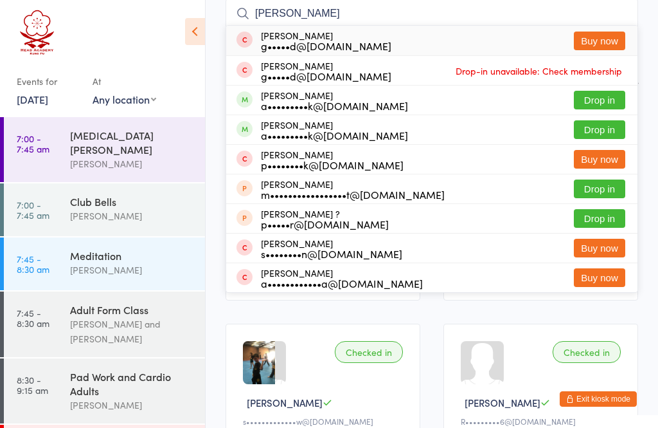
type input "[PERSON_NAME]"
click at [268, 96] on div "[PERSON_NAME] a•••••••••k@[DOMAIN_NAME]" at bounding box center [334, 100] width 147 height 21
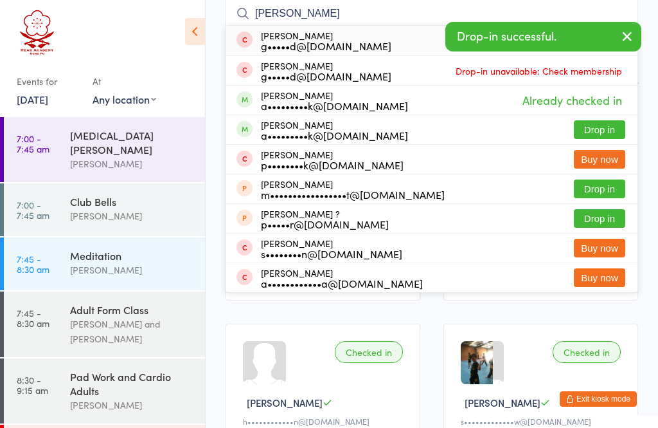
type input "[PERSON_NAME]"
click at [264, 123] on div "[PERSON_NAME] a•••••••••k@[DOMAIN_NAME]" at bounding box center [334, 130] width 147 height 21
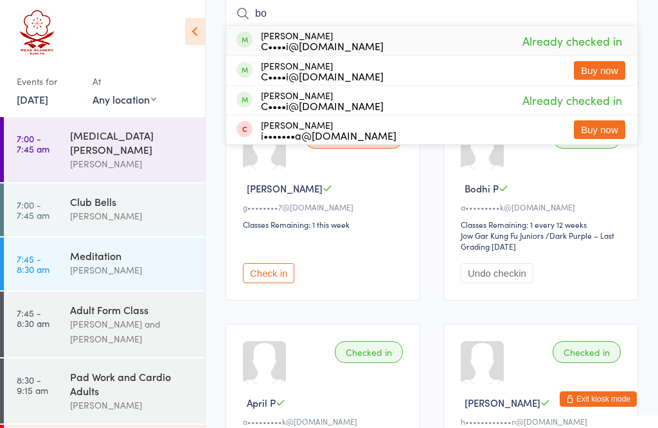
type input "b"
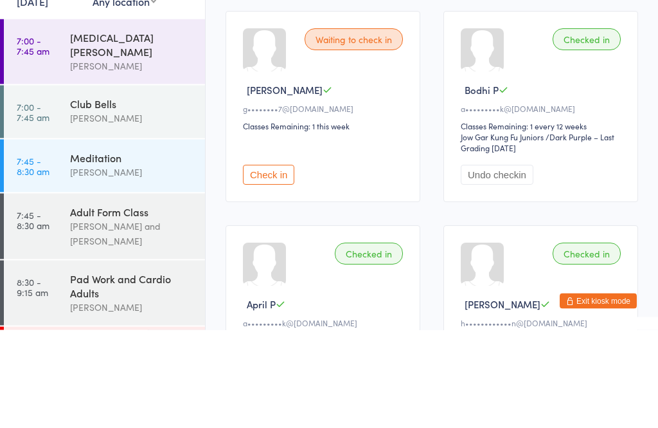
click at [258, 263] on button "Check in" at bounding box center [268, 273] width 51 height 20
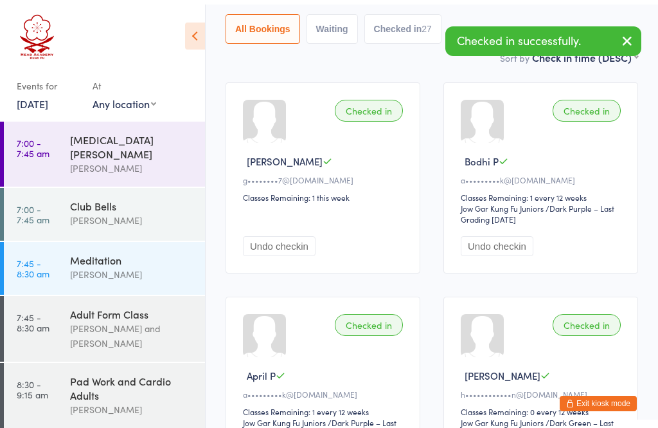
scroll to position [0, 0]
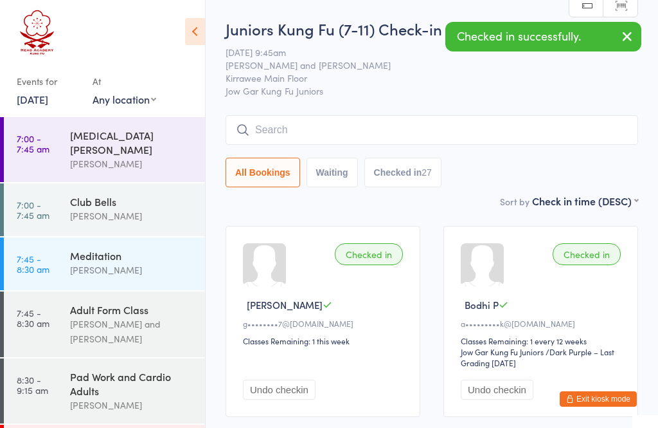
click at [271, 138] on input "search" at bounding box center [432, 130] width 413 height 30
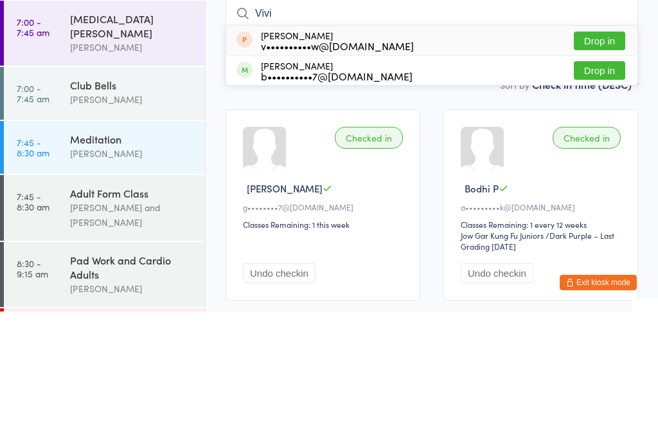
type input "Vivi"
click at [256, 177] on div "[PERSON_NAME] b••••••••••7@[DOMAIN_NAME]" at bounding box center [325, 187] width 176 height 21
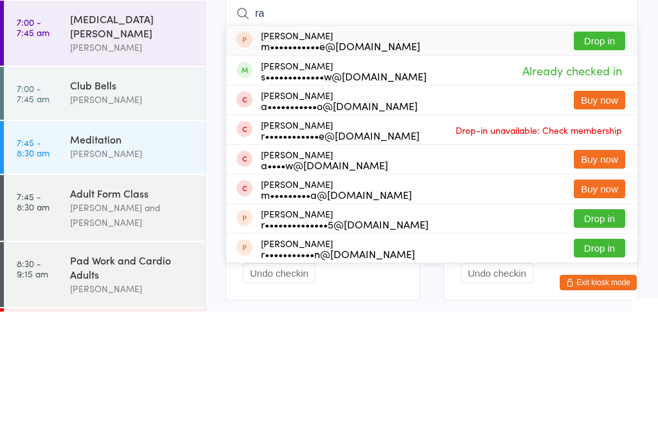
type input "r"
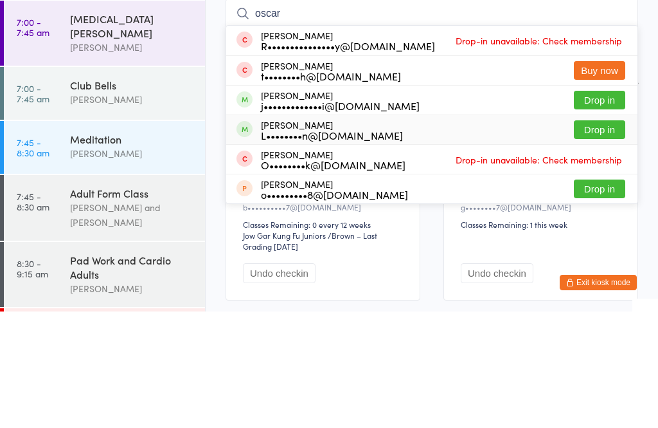
type input "oscar"
click at [259, 236] on div "[PERSON_NAME] L••••••••n@[DOMAIN_NAME]" at bounding box center [320, 246] width 167 height 21
